Goal: Information Seeking & Learning: Learn about a topic

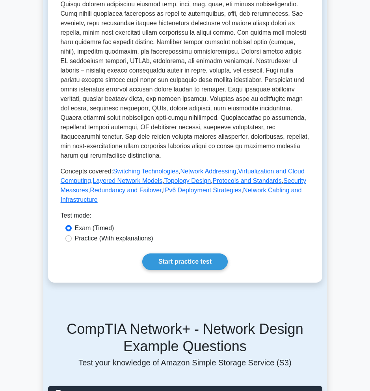
scroll to position [393, 0]
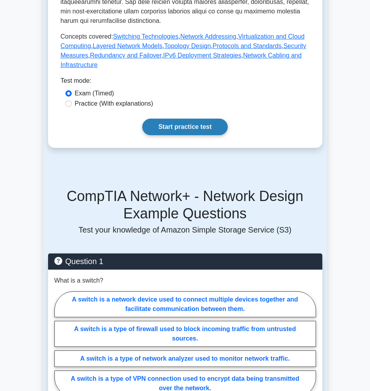
click at [202, 128] on link "Start practice test" at bounding box center [184, 127] width 85 height 17
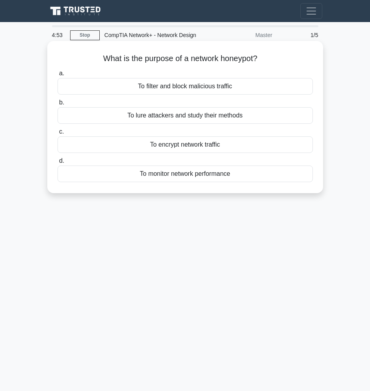
click at [197, 120] on div "To lure attackers and study their methods" at bounding box center [185, 115] width 255 height 17
click at [58, 105] on input "b. To lure attackers and study their methods" at bounding box center [58, 102] width 0 height 5
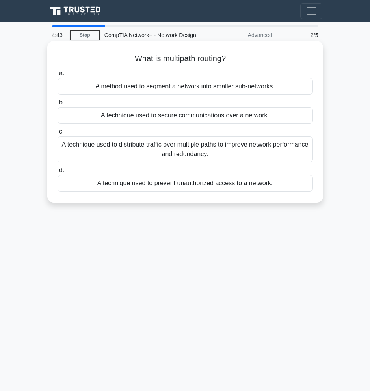
click at [188, 150] on div "A technique used to distribute traffic over multiple paths to improve network p…" at bounding box center [185, 149] width 255 height 26
click at [58, 134] on input "c. A technique used to distribute traffic over multiple paths to improve networ…" at bounding box center [58, 131] width 0 height 5
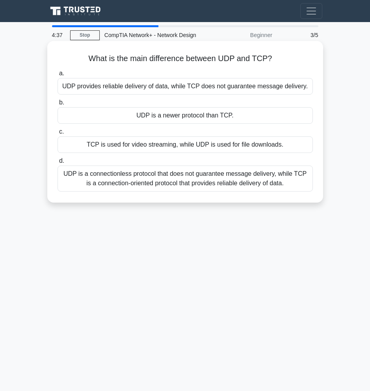
click at [156, 174] on div "UDP is a connectionless protocol that does not guarantee message delivery, whil…" at bounding box center [185, 178] width 255 height 26
click at [58, 163] on input "d. UDP is a connectionless protocol that does not guarantee message delivery, w…" at bounding box center [58, 160] width 0 height 5
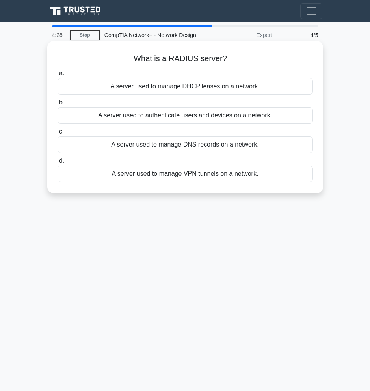
click at [219, 121] on div "A server used to authenticate users and devices on a network." at bounding box center [185, 115] width 255 height 17
click at [58, 105] on input "b. A server used to authenticate users and devices on a network." at bounding box center [58, 102] width 0 height 5
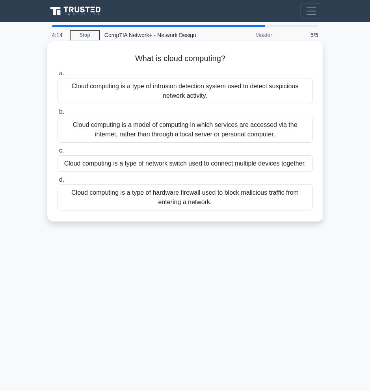
click at [110, 129] on div "Cloud computing is a model of computing in which services are accessed via the …" at bounding box center [185, 130] width 255 height 26
click at [58, 115] on input "b. Cloud computing is a model of computing in which services are accessed via t…" at bounding box center [58, 112] width 0 height 5
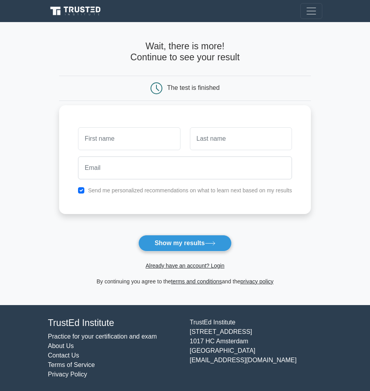
click at [111, 141] on input "text" at bounding box center [129, 138] width 102 height 23
type input "ducray"
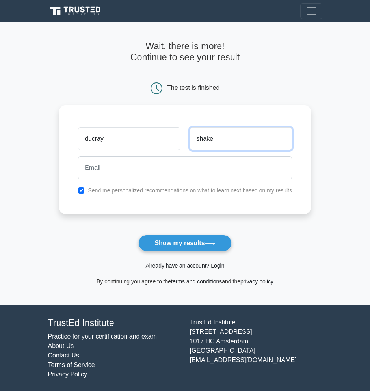
type input "shake"
click at [83, 191] on input "checkbox" at bounding box center [81, 190] width 6 height 6
checkbox input "false"
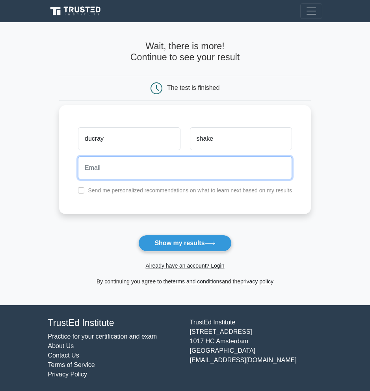
click at [108, 176] on input "email" at bounding box center [185, 167] width 214 height 23
type input "salman.shaikh@kaust.edu.sa"
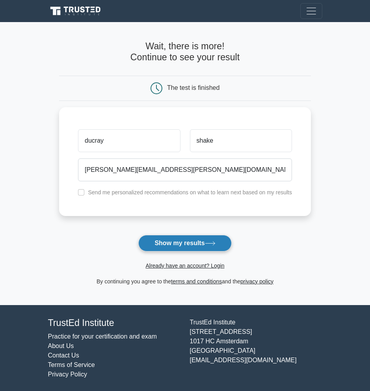
click at [181, 238] on button "Show my results" at bounding box center [184, 243] width 93 height 17
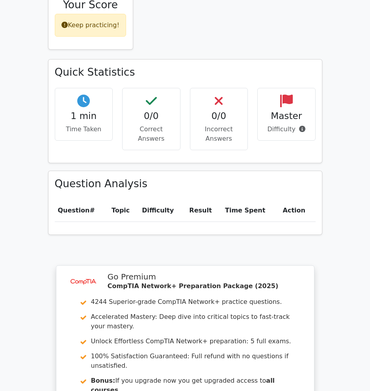
scroll to position [160, 0]
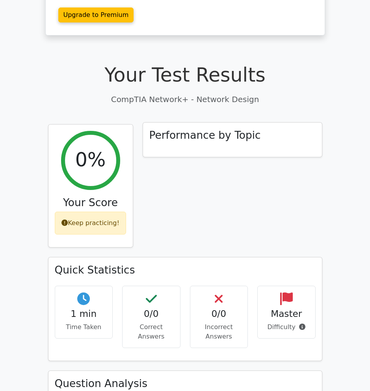
click at [176, 129] on h3 "Performance by Topic" at bounding box center [204, 135] width 111 height 13
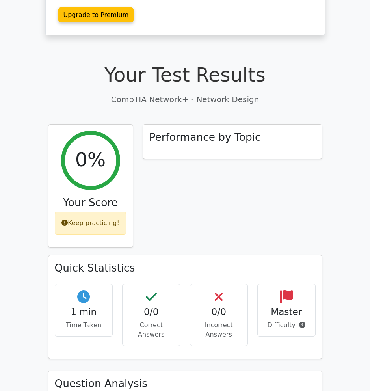
click at [83, 285] on div "1 min Time Taken" at bounding box center [84, 310] width 58 height 53
click at [131, 306] on h4 "0/0" at bounding box center [151, 311] width 45 height 11
click at [146, 306] on h4 "0/0" at bounding box center [151, 311] width 45 height 11
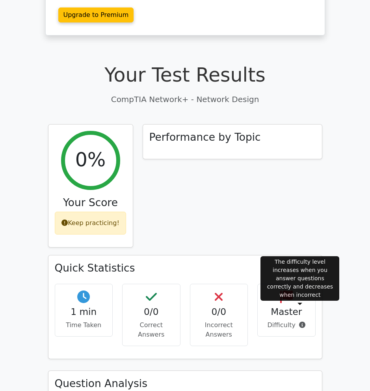
click at [301, 321] on icon at bounding box center [302, 324] width 6 height 6
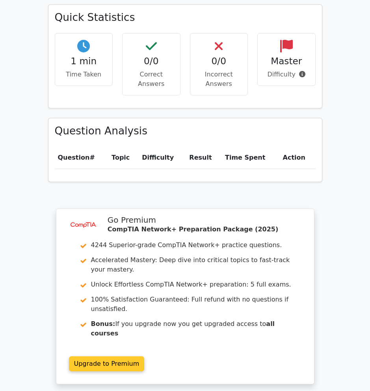
scroll to position [535, 0]
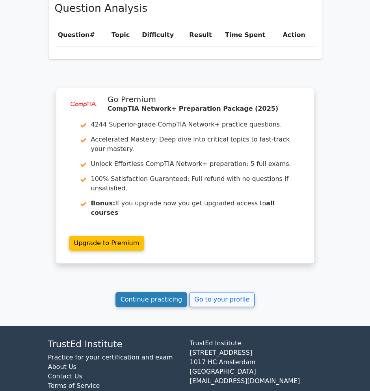
click at [151, 292] on link "Continue practicing" at bounding box center [151, 299] width 72 height 15
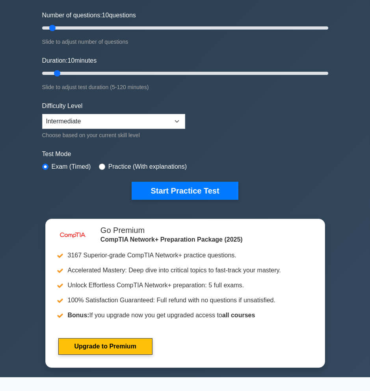
scroll to position [63, 0]
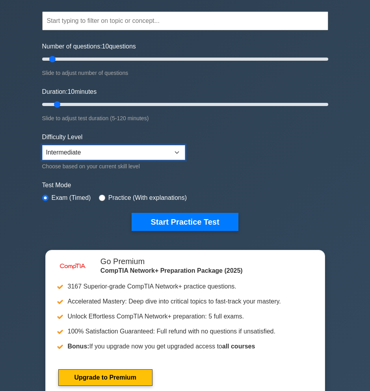
click at [173, 153] on select "Beginner Intermediate Expert" at bounding box center [113, 152] width 143 height 15
select select "expert"
click at [42, 145] on select "Beginner Intermediate Expert" at bounding box center [113, 152] width 143 height 15
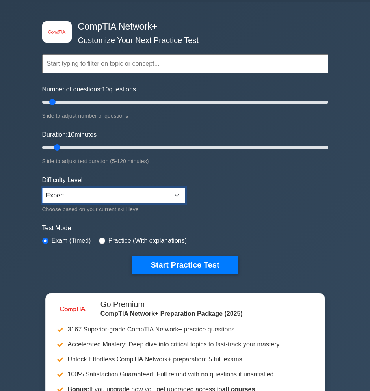
scroll to position [11, 0]
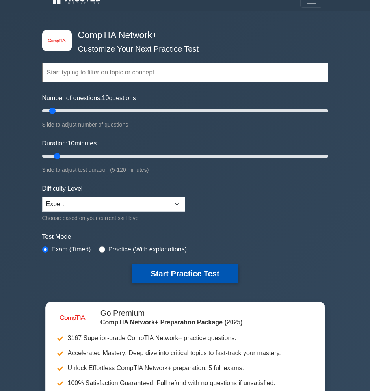
click at [204, 281] on button "Start Practice Test" at bounding box center [185, 273] width 106 height 18
